Goal: Transaction & Acquisition: Purchase product/service

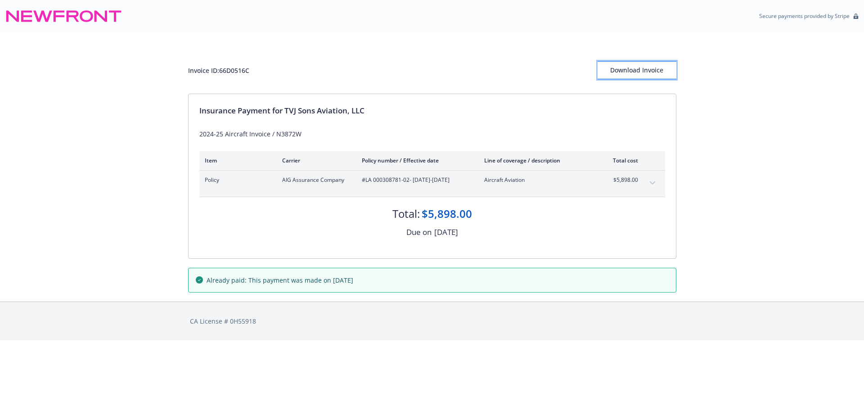
click at [614, 68] on div "Download Invoice" at bounding box center [637, 70] width 79 height 17
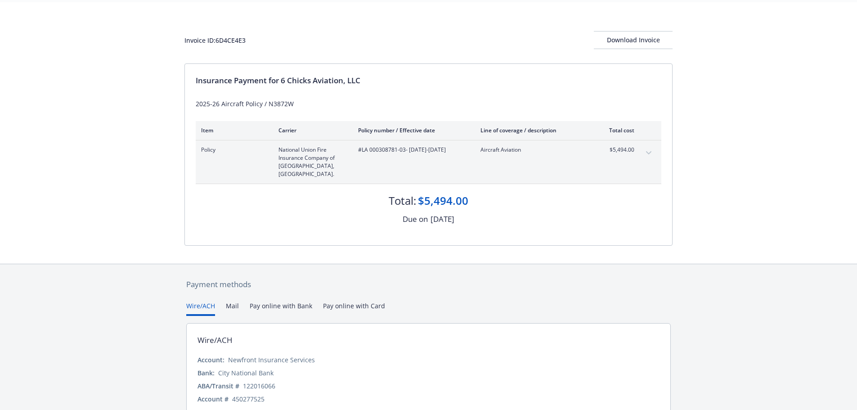
scroll to position [62, 0]
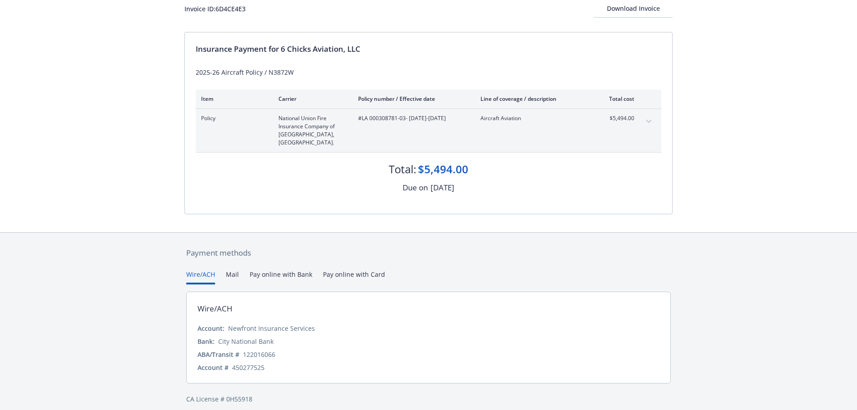
click at [262, 270] on button "Pay online with Bank" at bounding box center [281, 277] width 63 height 15
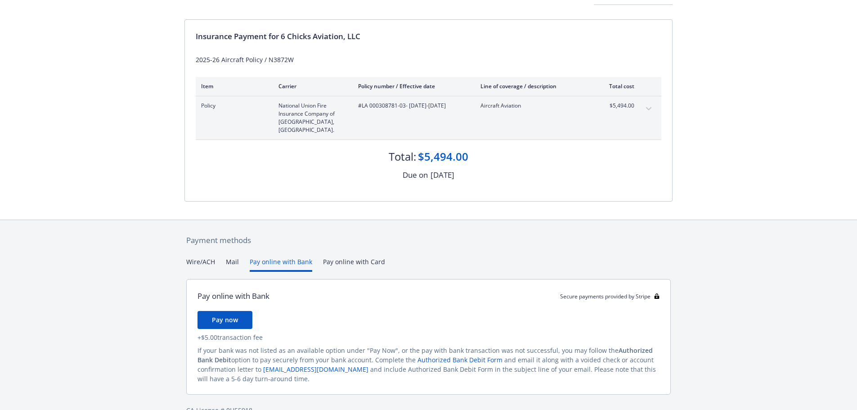
scroll to position [85, 0]
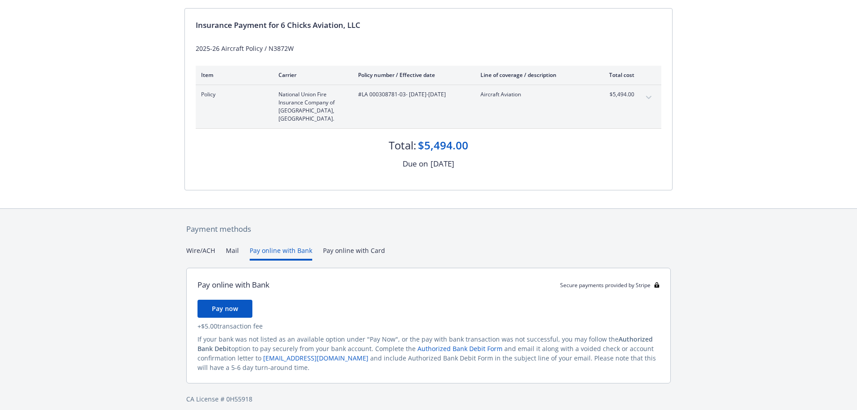
click at [210, 244] on div "Payment methods Wire/ACH Mail Pay online with Bank Pay online with Card Pay onl…" at bounding box center [428, 314] width 488 height 210
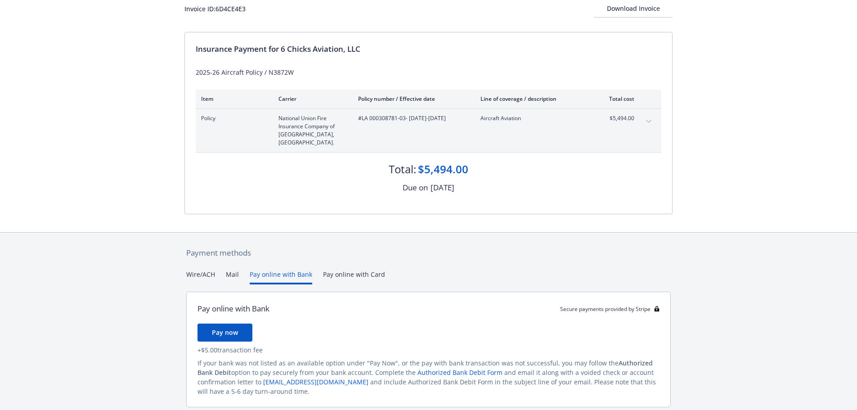
click at [272, 270] on button "Pay online with Bank" at bounding box center [281, 277] width 63 height 15
click at [231, 328] on span "Pay now" at bounding box center [225, 332] width 26 height 9
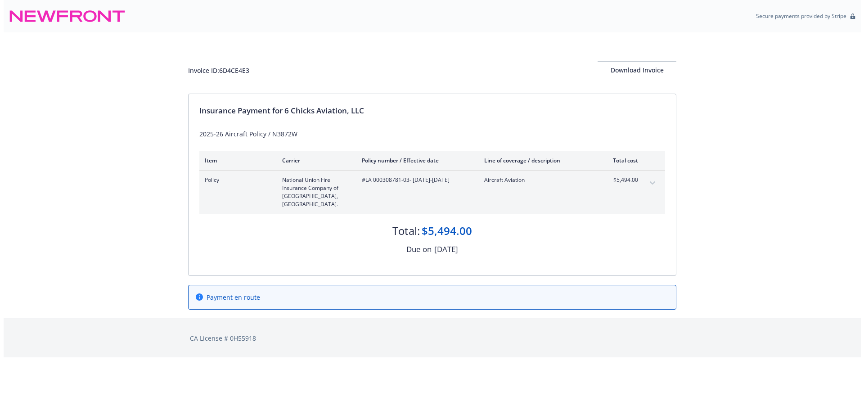
scroll to position [0, 0]
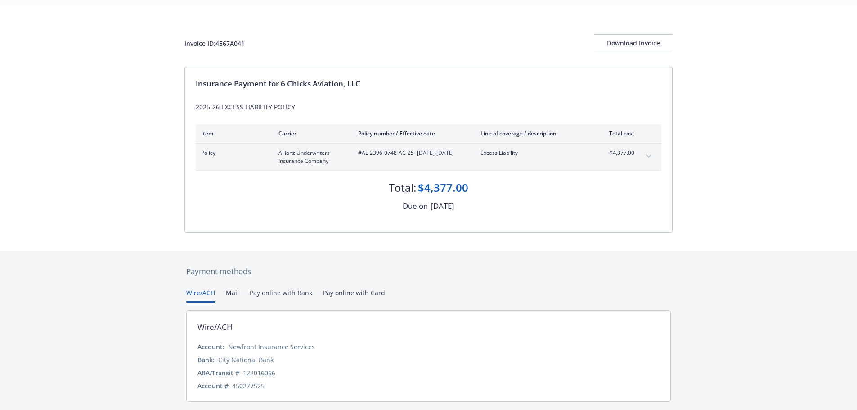
scroll to position [54, 0]
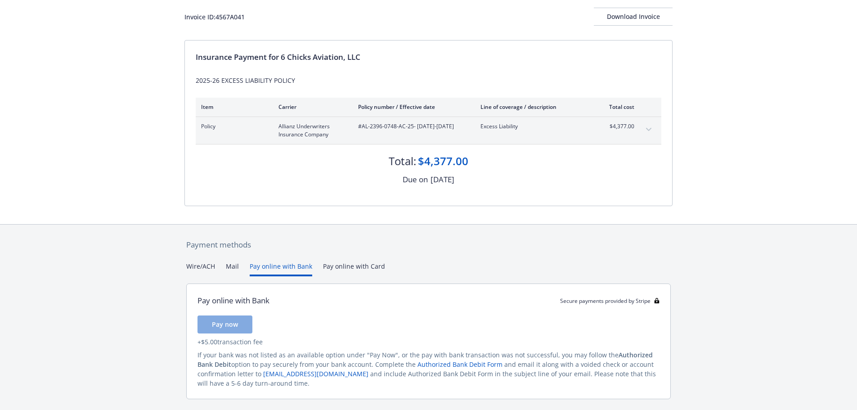
click at [278, 269] on button "Pay online with Bank" at bounding box center [281, 268] width 63 height 15
click at [225, 326] on span "Pay now" at bounding box center [225, 324] width 26 height 9
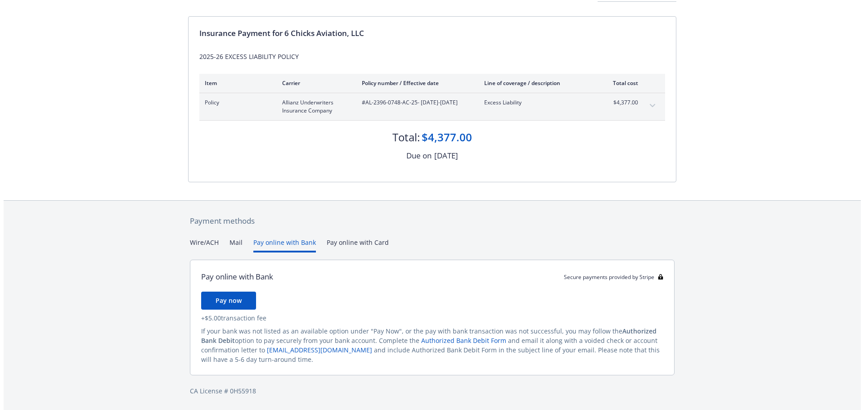
scroll to position [0, 0]
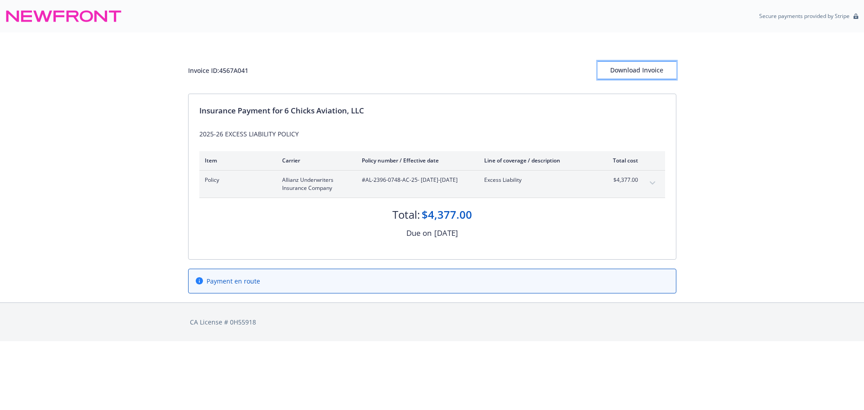
click at [640, 70] on div "Download Invoice" at bounding box center [637, 70] width 79 height 17
